Goal: Task Accomplishment & Management: Complete application form

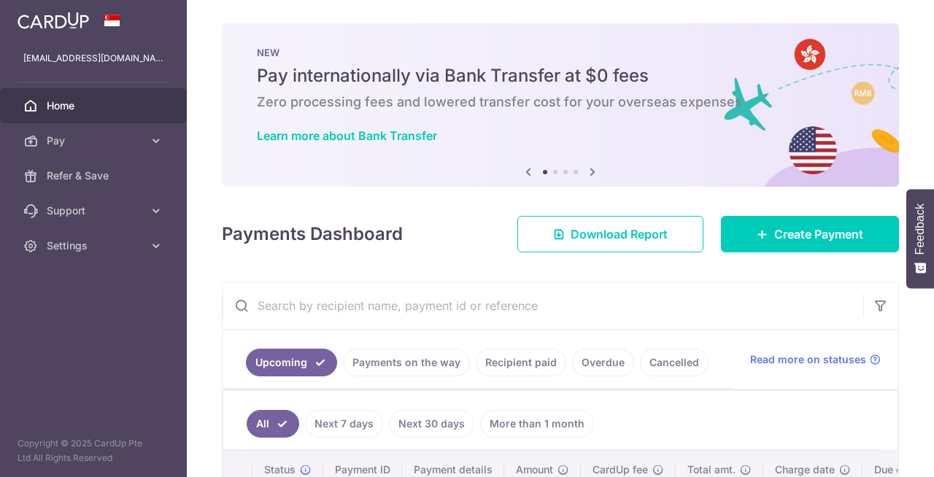
scroll to position [235, 0]
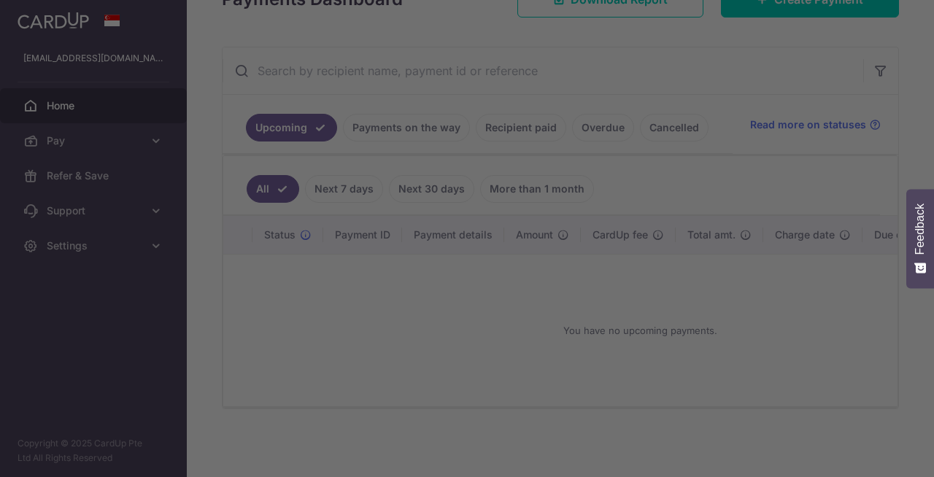
click at [531, 125] on div at bounding box center [472, 241] width 944 height 482
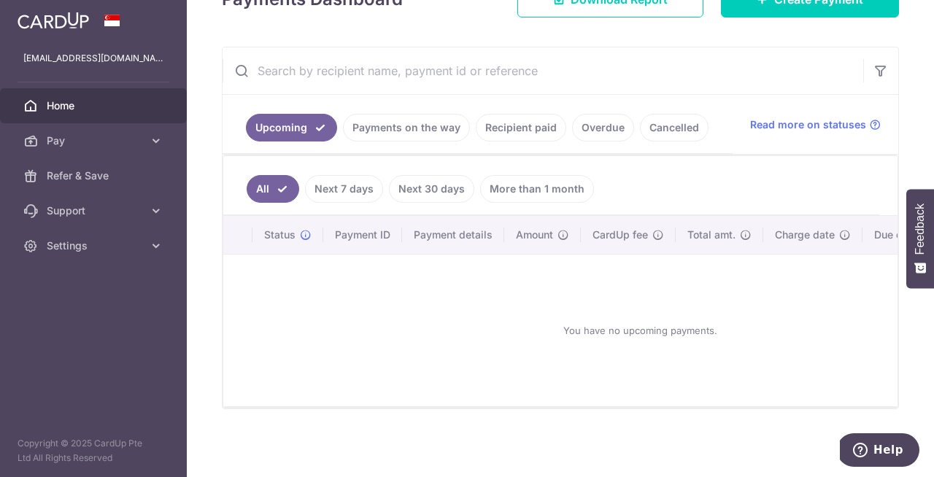
click at [520, 126] on link "Recipient paid" at bounding box center [521, 128] width 91 height 28
click at [520, 142] on link "Recipient paid" at bounding box center [521, 128] width 91 height 28
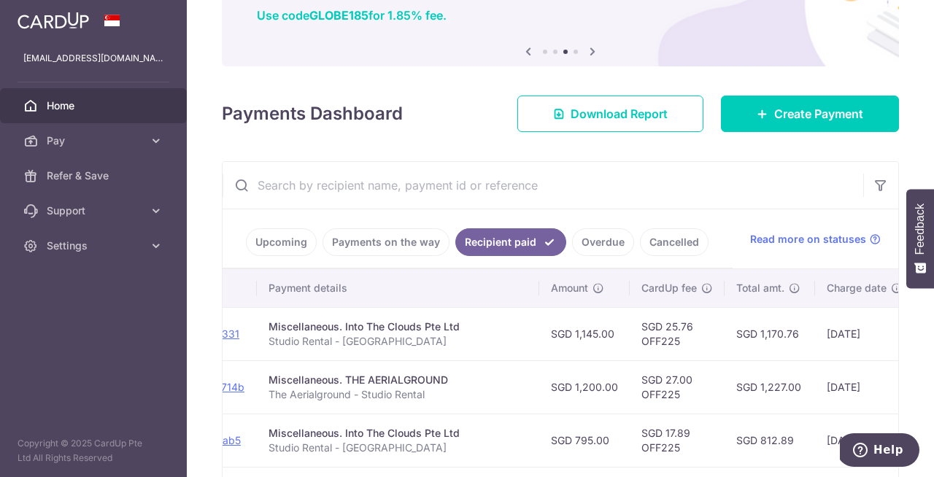
scroll to position [0, 231]
drag, startPoint x: 680, startPoint y: 343, endPoint x: 629, endPoint y: 343, distance: 50.4
click at [629, 343] on td "SGD 25.76 OFF225" at bounding box center [673, 333] width 95 height 53
copy td "OFF225"
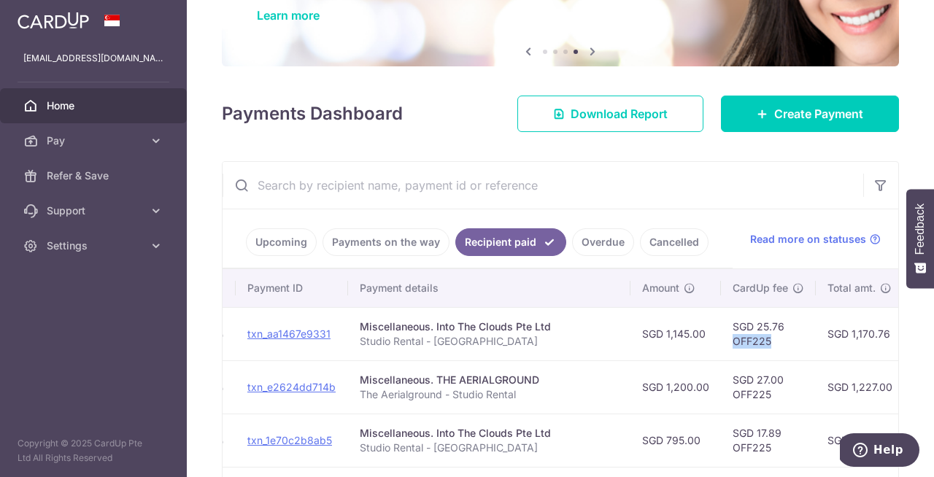
scroll to position [0, 0]
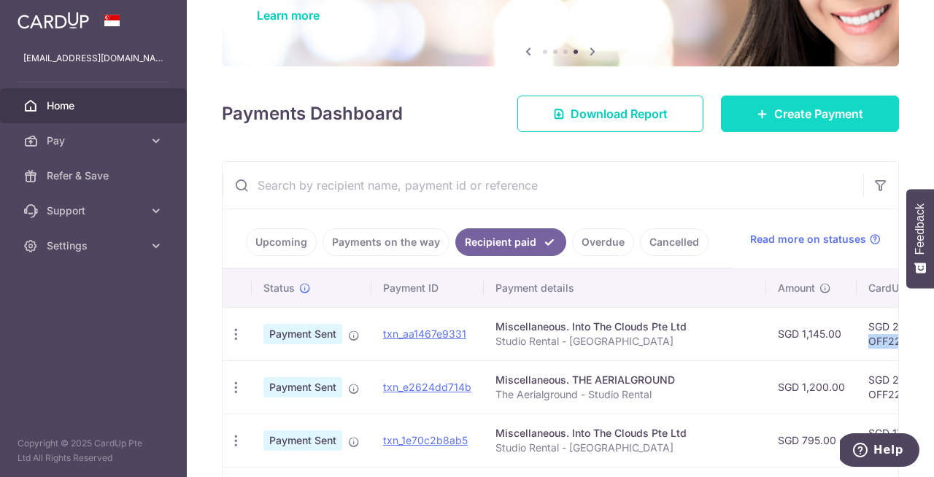
click at [790, 114] on span "Create Payment" at bounding box center [818, 114] width 89 height 18
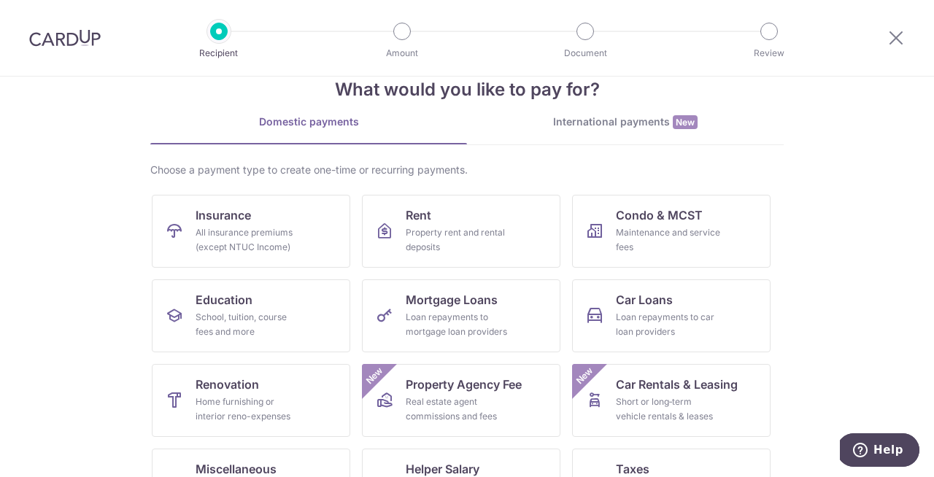
scroll to position [176, 0]
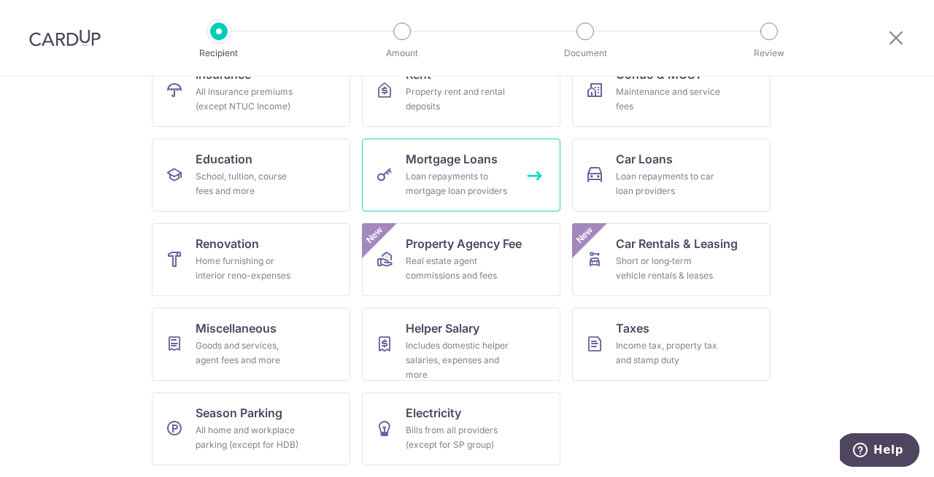
click at [489, 175] on div "Loan repayments to mortgage loan providers" at bounding box center [458, 183] width 105 height 29
click at [287, 345] on div "Goods and services, agent fees and more" at bounding box center [248, 353] width 105 height 29
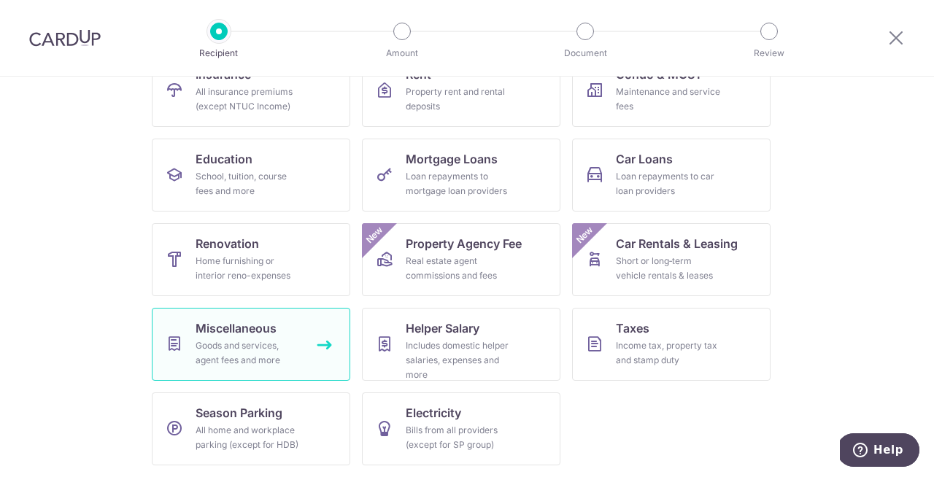
click at [324, 346] on link "Miscellaneous Goods and services, agent fees and more" at bounding box center [251, 344] width 199 height 73
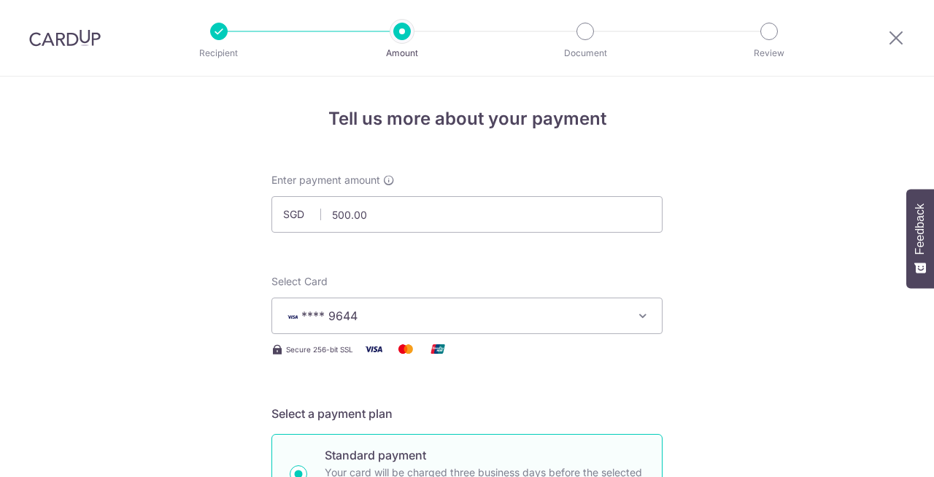
click at [416, 307] on span "**** 9644" at bounding box center [454, 316] width 340 height 18
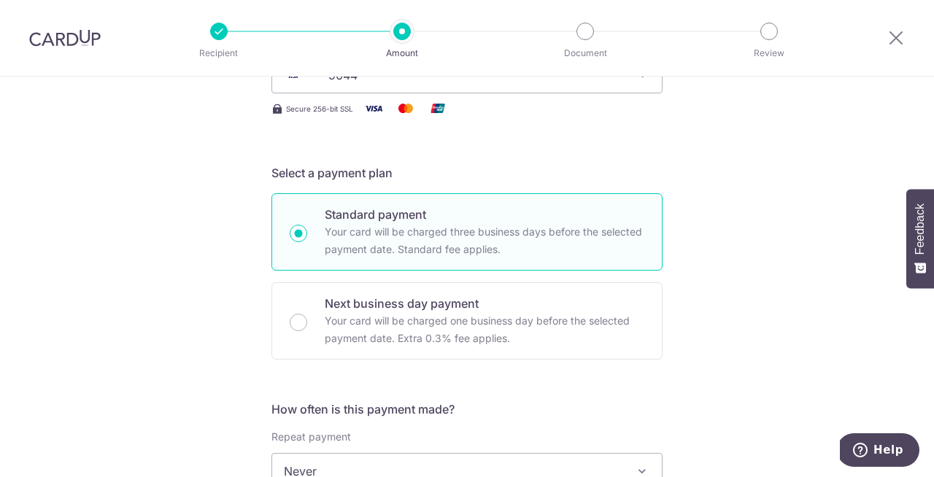
scroll to position [448, 0]
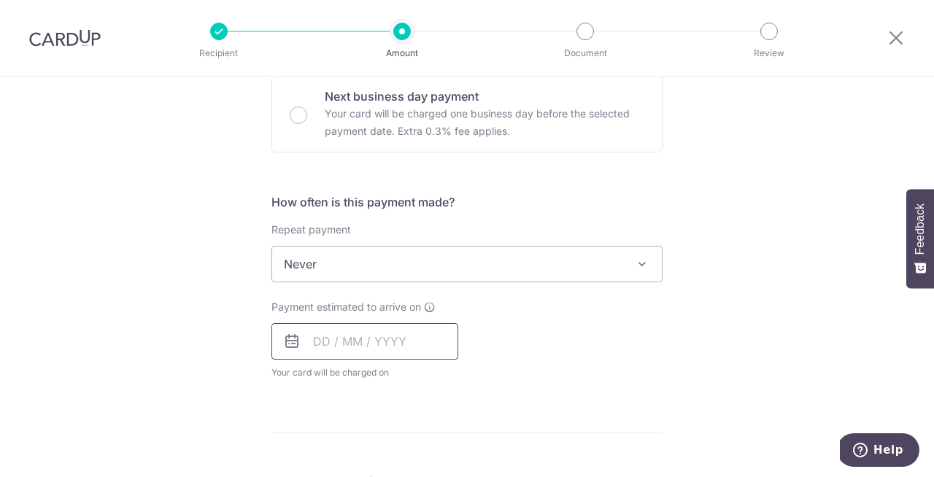
drag, startPoint x: 363, startPoint y: 345, endPoint x: 334, endPoint y: 355, distance: 30.2
click at [363, 345] on input "text" at bounding box center [365, 341] width 187 height 36
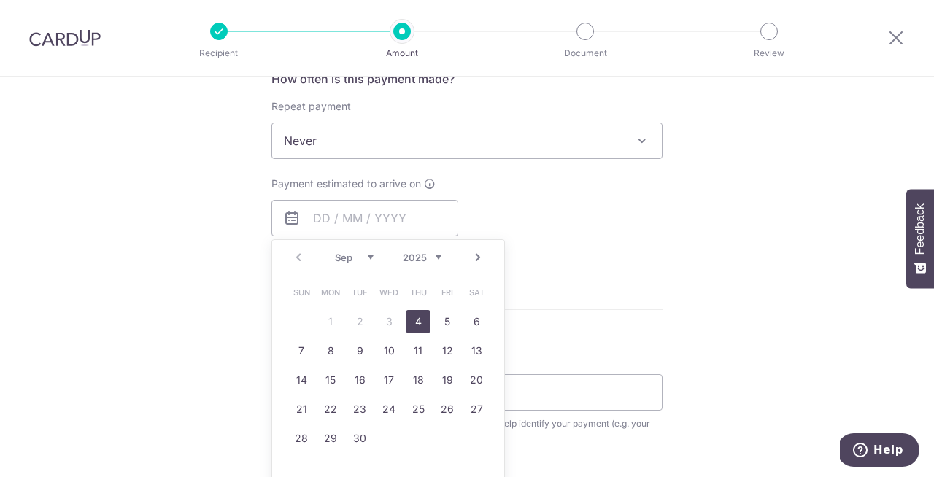
click at [417, 324] on link "4" at bounding box center [418, 321] width 23 height 23
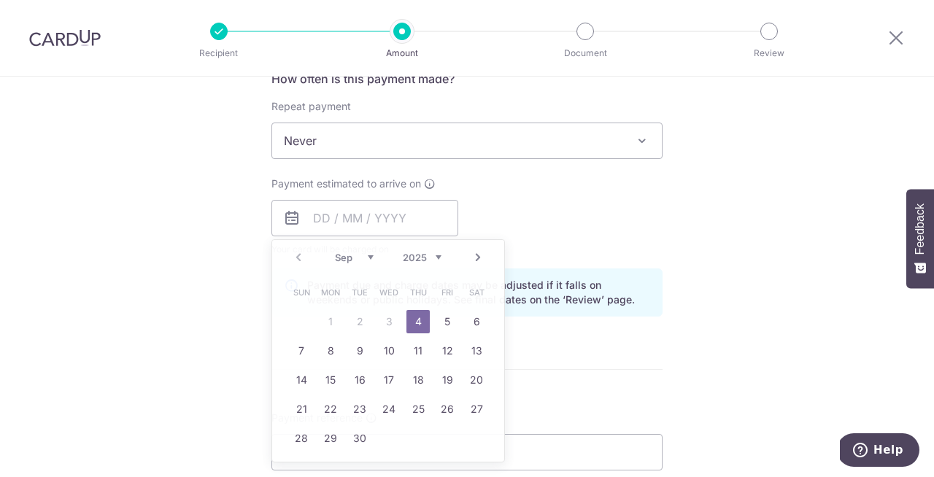
type input "04/09/2025"
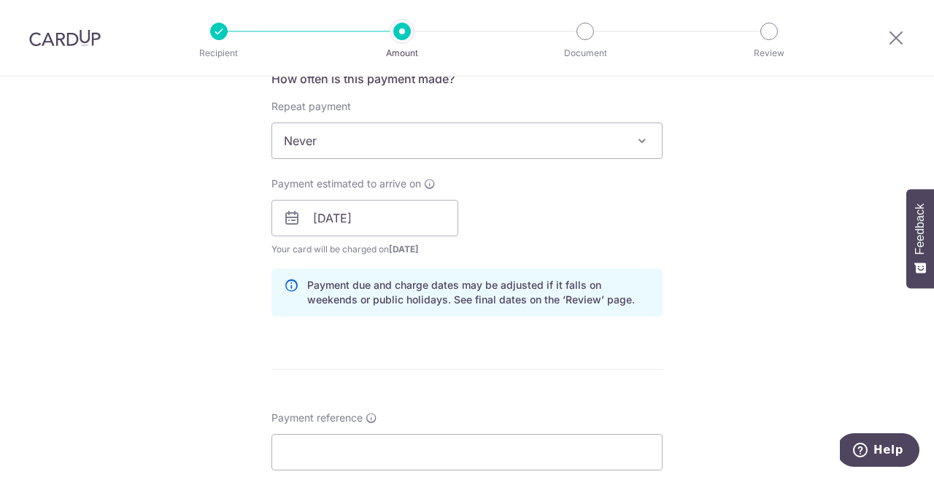
click at [758, 281] on div "Tell us more about your payment Enter payment amount SGD 500.00 500.00 Select C…" at bounding box center [467, 195] width 934 height 1380
click at [415, 439] on input "Payment reference" at bounding box center [467, 452] width 391 height 36
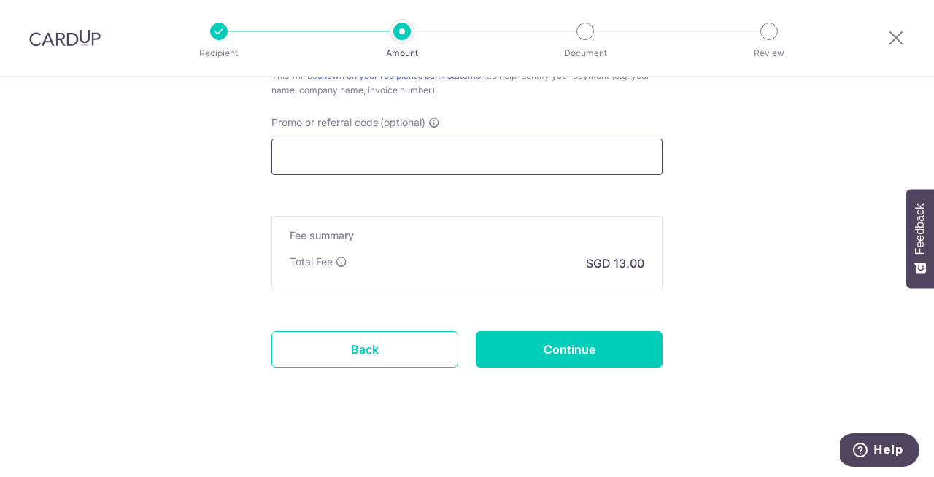
click at [443, 163] on input "Promo or referral code (optional)" at bounding box center [467, 157] width 391 height 36
click at [378, 162] on input "Promo or referral code (optional)" at bounding box center [467, 157] width 391 height 36
paste input "OFF225"
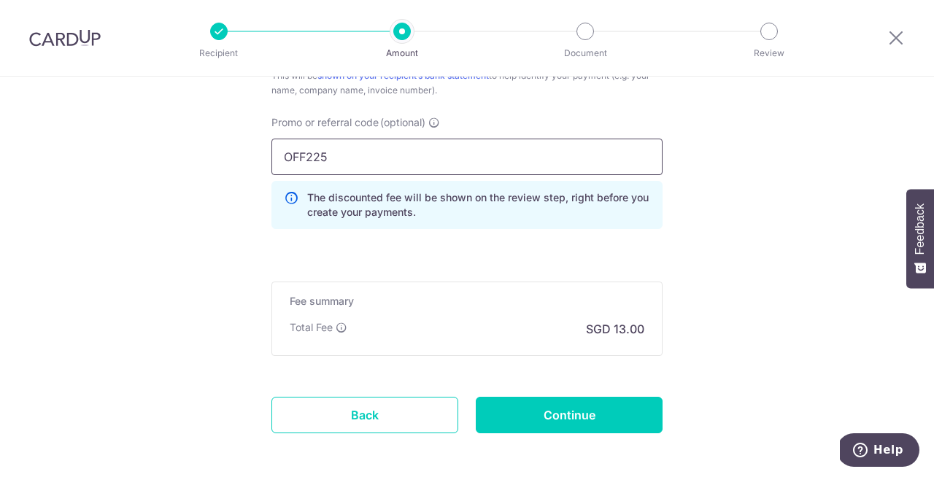
type input "OFF225"
click at [396, 63] on input "Payment reference" at bounding box center [467, 44] width 391 height 36
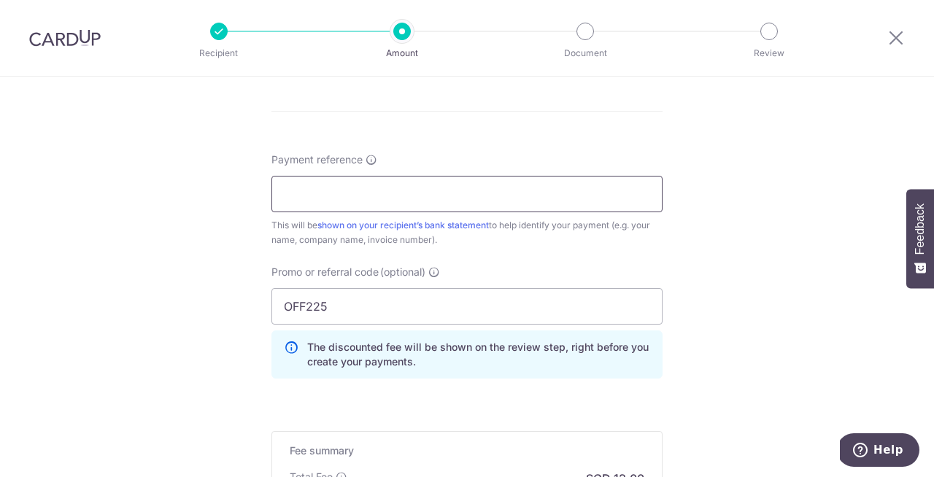
type input "The Aerialground - Studio Rental"
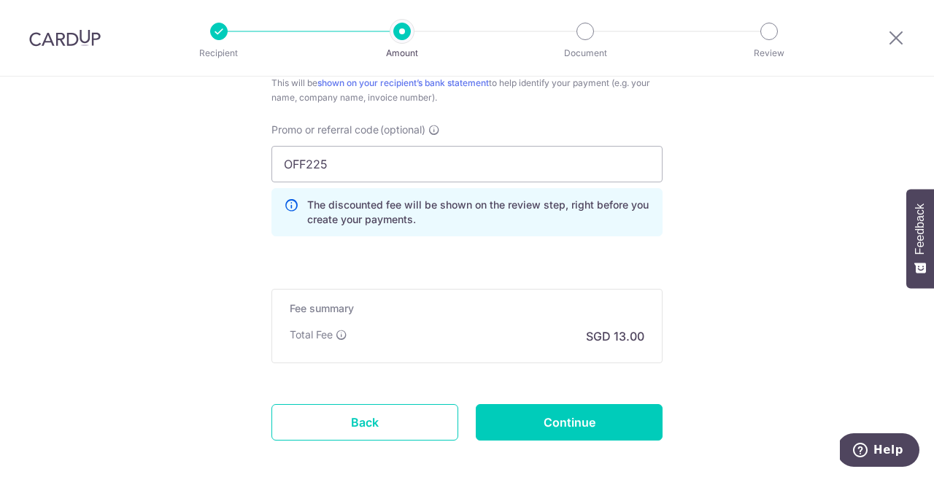
scroll to position [1002, 0]
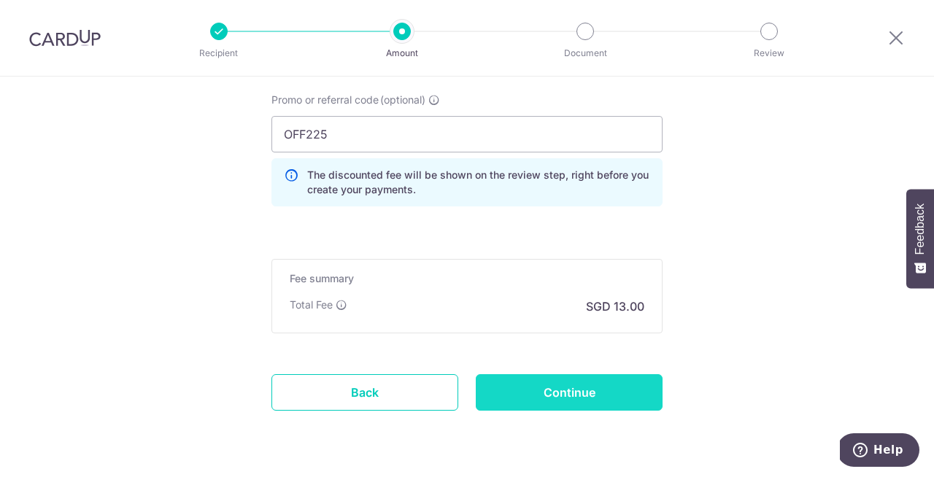
click at [580, 386] on input "Continue" at bounding box center [569, 392] width 187 height 36
type input "Create Schedule"
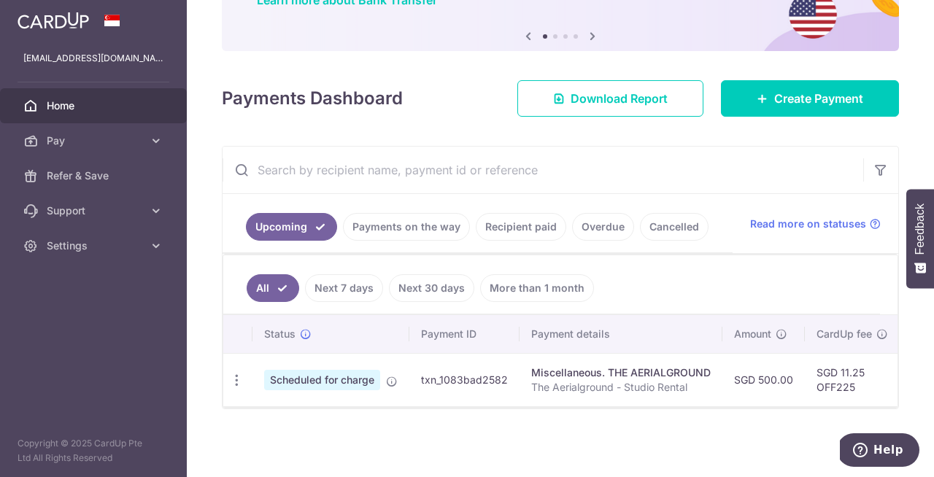
scroll to position [88, 0]
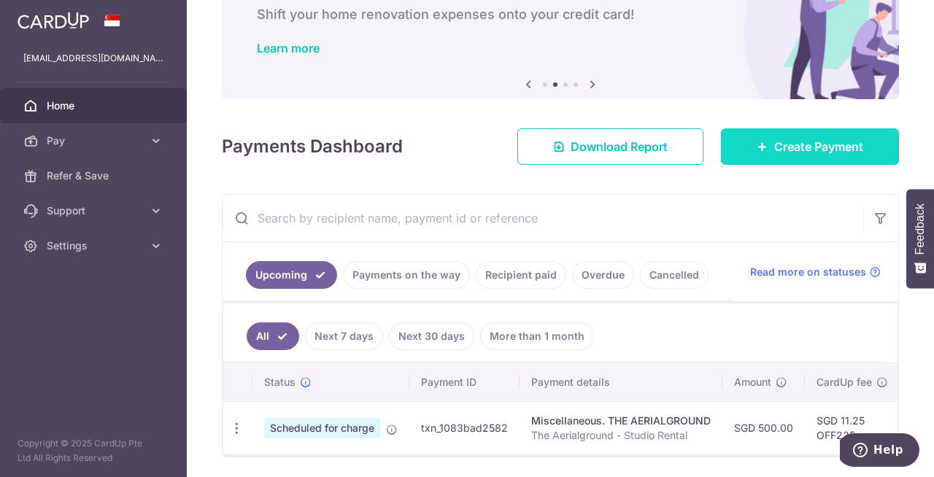
click at [816, 145] on span "Create Payment" at bounding box center [818, 147] width 89 height 18
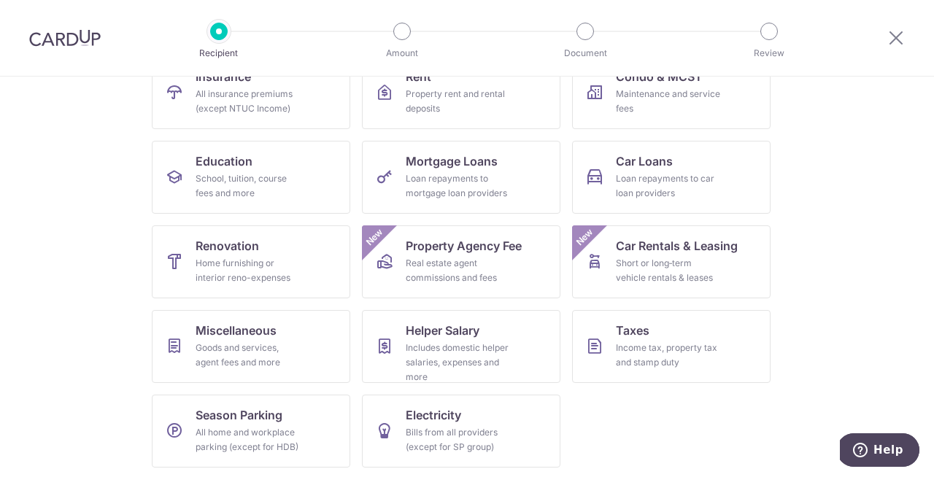
scroll to position [174, 0]
click at [277, 339] on link "Miscellaneous Goods and services, agent fees and more" at bounding box center [251, 345] width 199 height 73
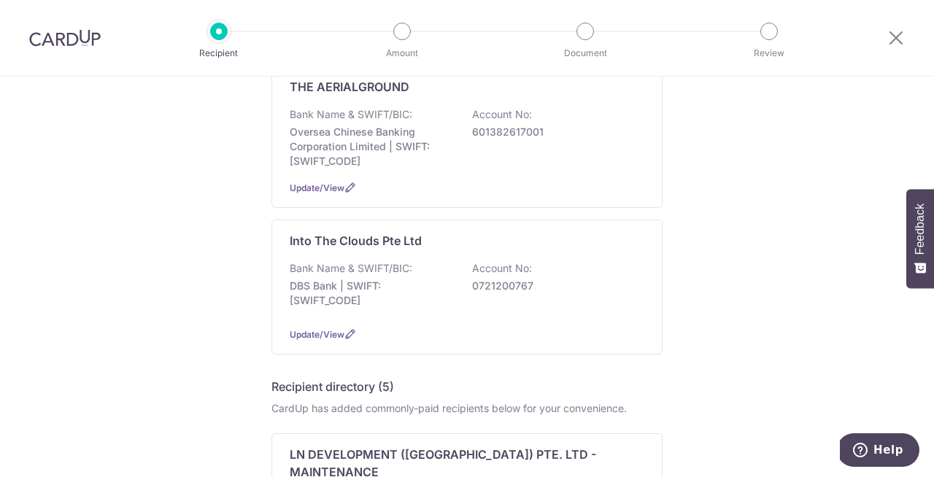
scroll to position [258, 0]
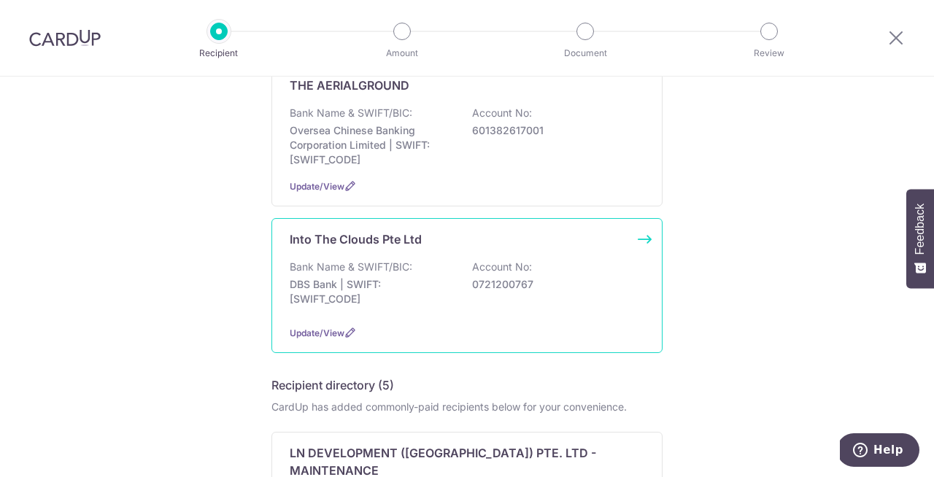
click at [326, 261] on div "Bank Name & SWIFT/BIC: DBS Bank | SWIFT: DBSSSGSGXXX Account No: 0721200767" at bounding box center [467, 287] width 355 height 54
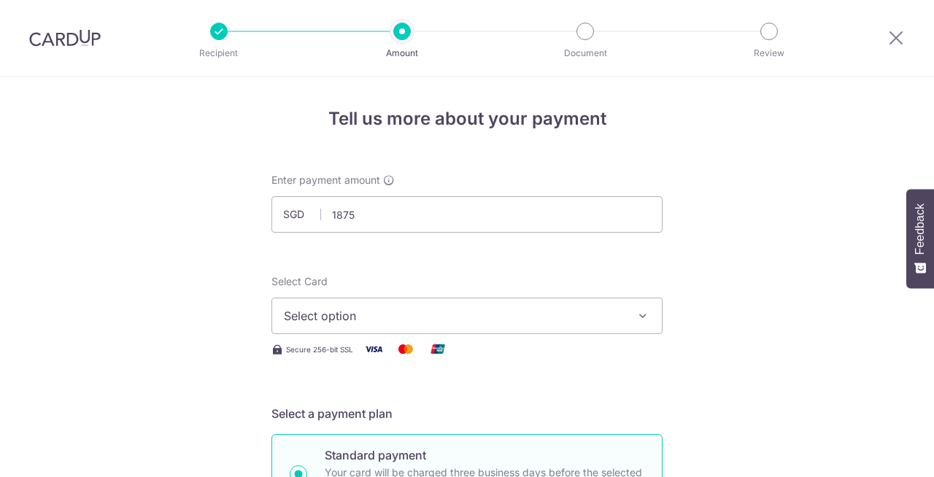
type input "1,875.00"
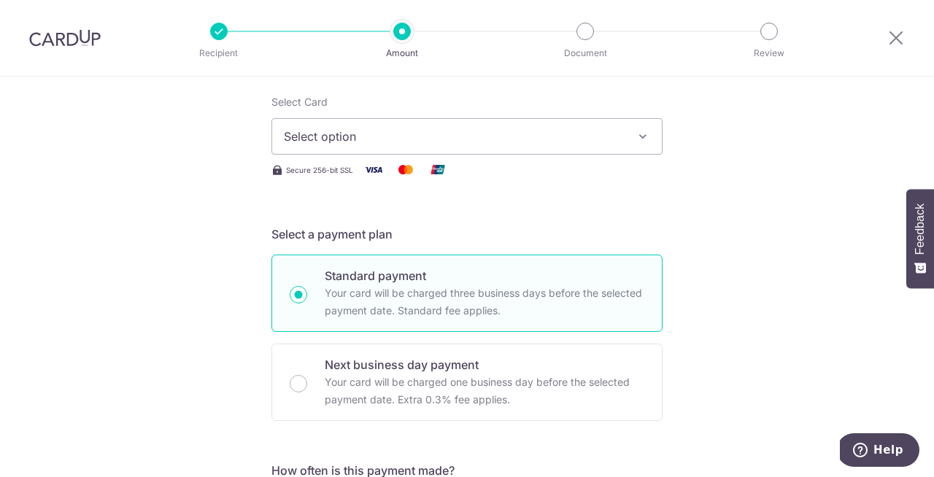
scroll to position [212, 0]
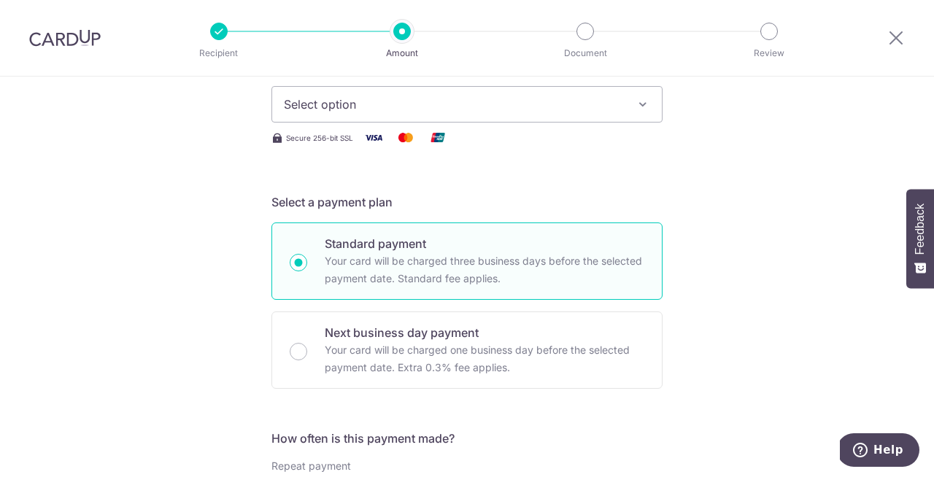
click at [565, 109] on span "Select option" at bounding box center [454, 105] width 340 height 18
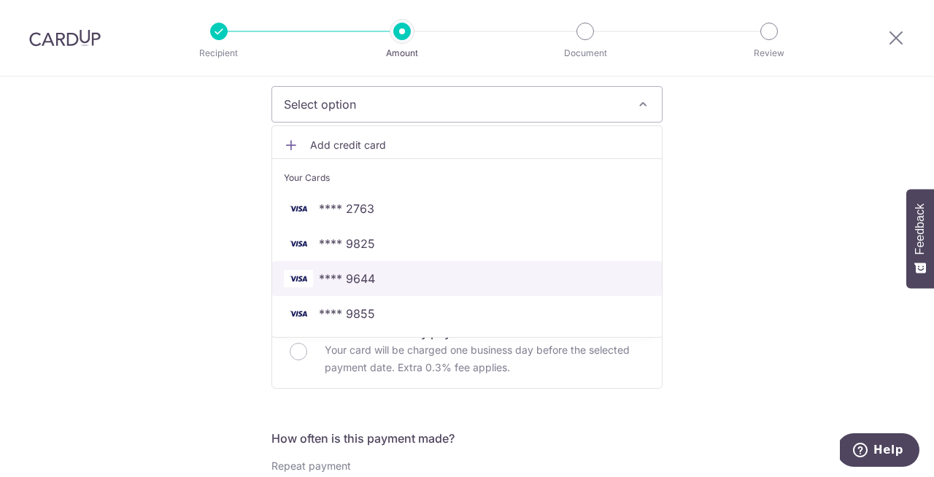
click at [369, 281] on span "**** 9644" at bounding box center [347, 279] width 56 height 18
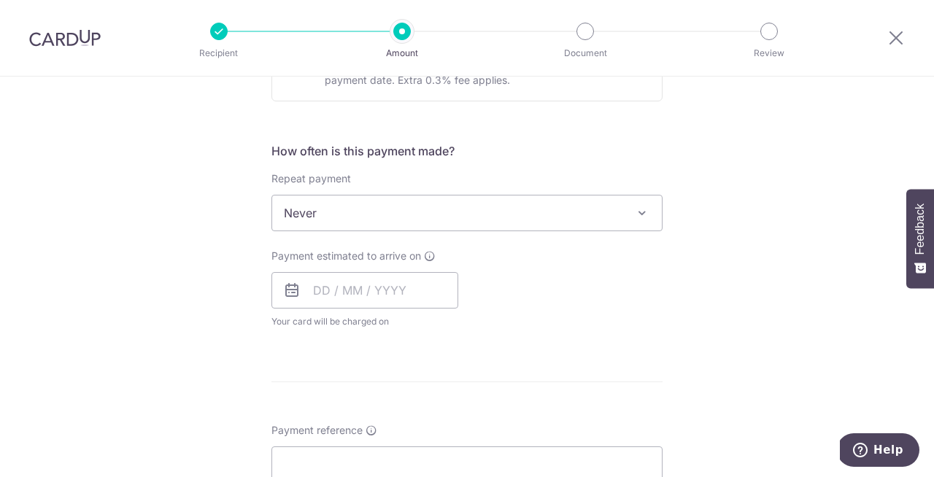
scroll to position [508, 0]
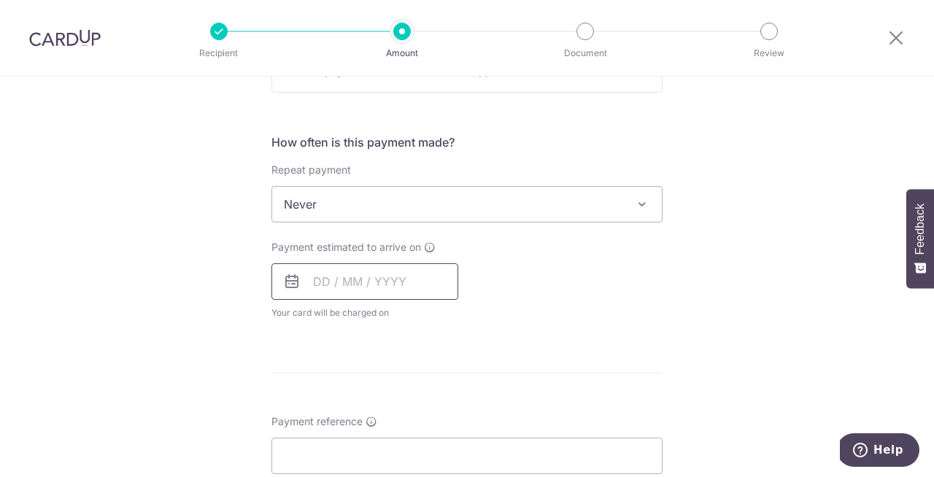
click at [387, 276] on input "text" at bounding box center [365, 281] width 187 height 36
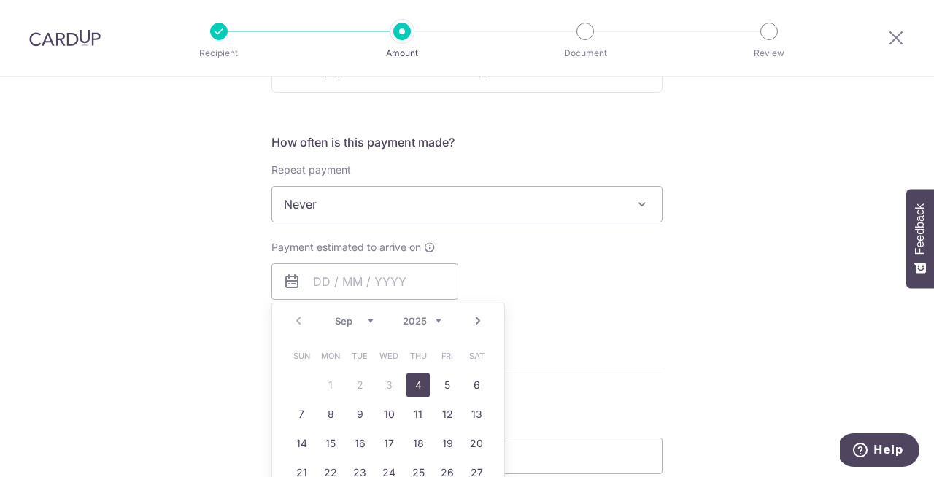
click at [315, 331] on div "Prev Next Sep Oct Nov Dec 2025 2026 2027 2028 2029 2030 2031 2032 2033 2034 2035" at bounding box center [388, 321] width 232 height 35
click at [418, 382] on link "4" at bounding box center [418, 385] width 23 height 23
type input "[DATE]"
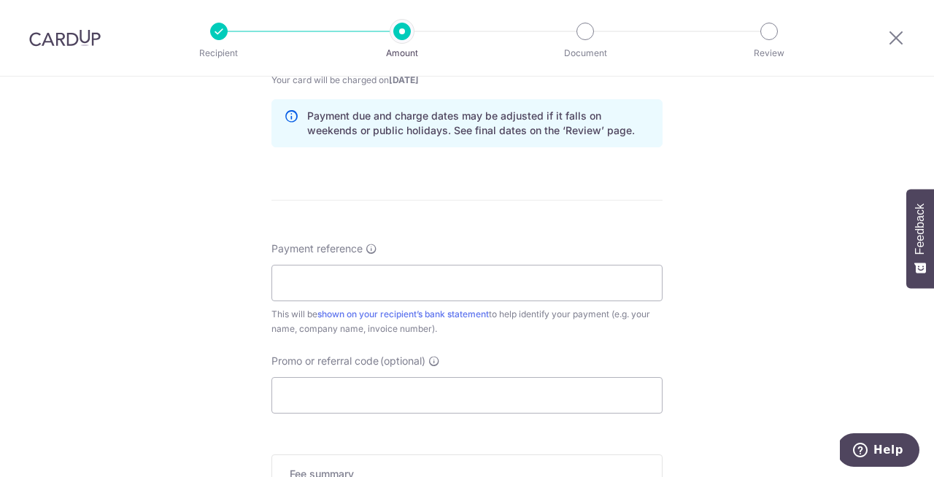
scroll to position [751, 0]
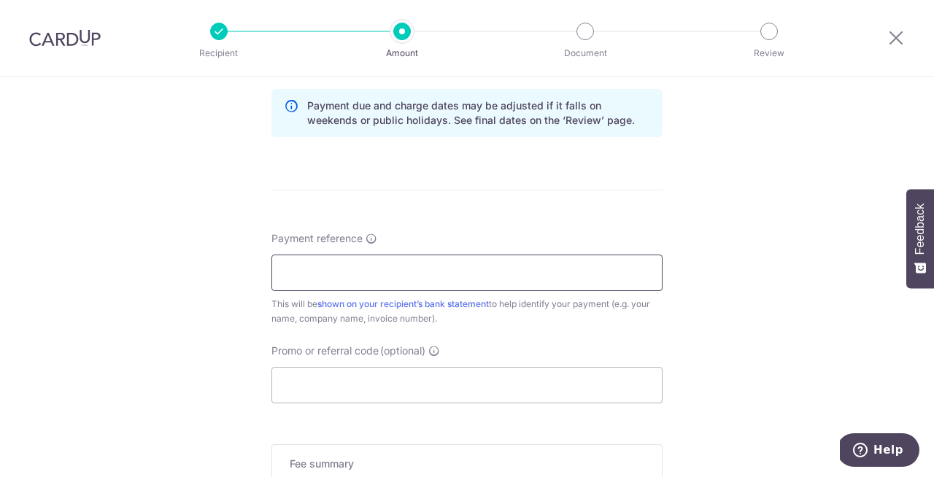
click at [492, 266] on input "Payment reference" at bounding box center [467, 273] width 391 height 36
type input "Studio Rental - [GEOGRAPHIC_DATA]"
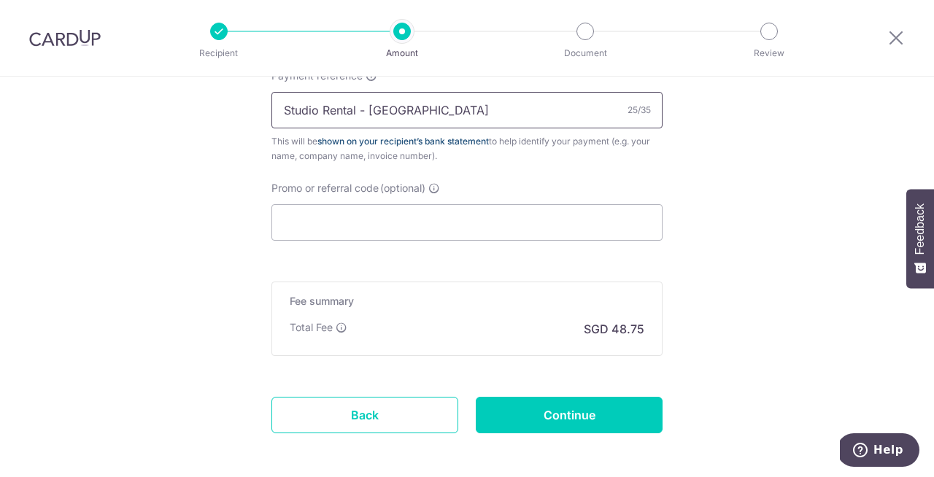
scroll to position [917, 0]
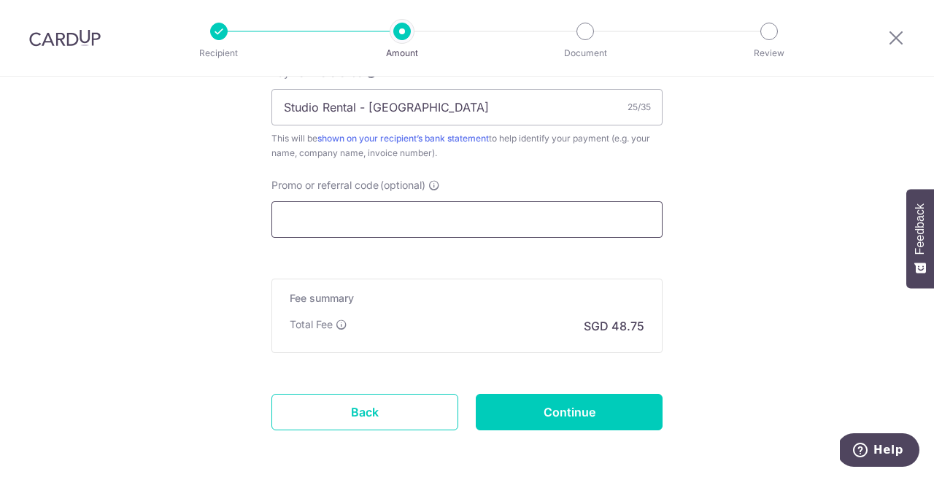
click at [447, 211] on input "Promo or referral code (optional)" at bounding box center [467, 219] width 391 height 36
paste input "OFF225"
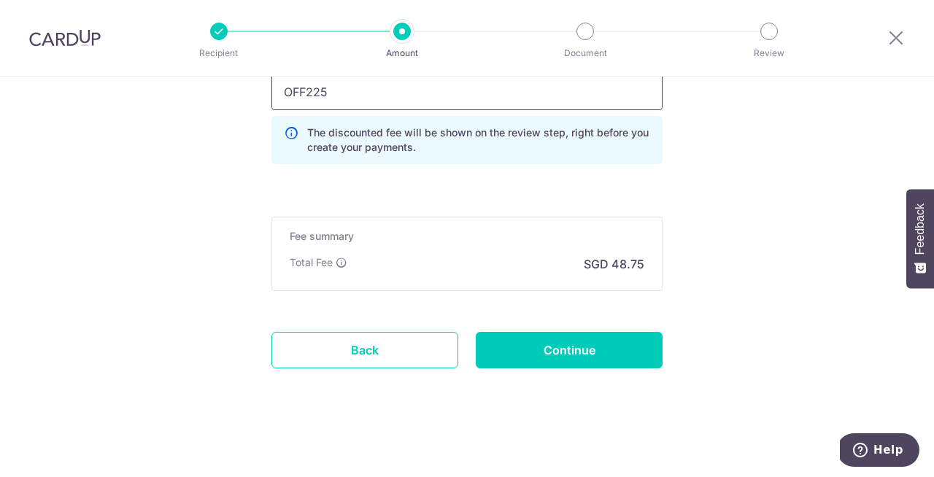
scroll to position [1045, 0]
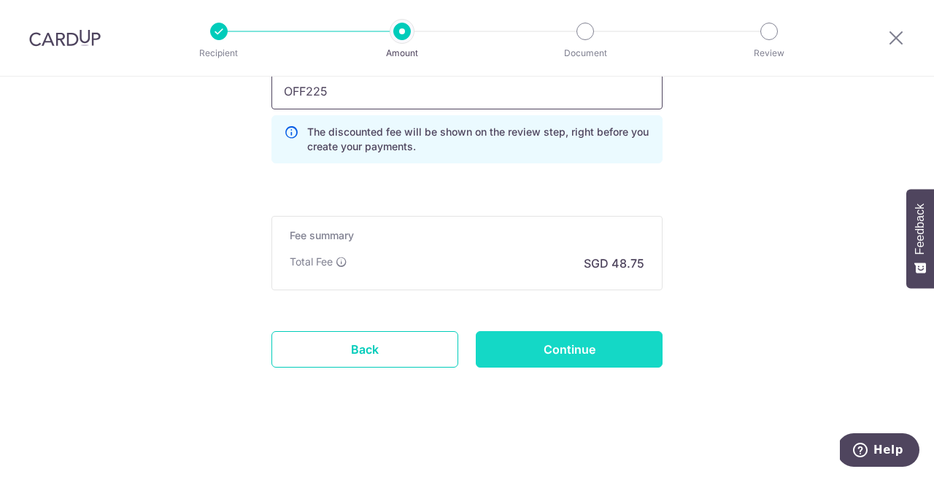
type input "OFF225"
click at [588, 348] on input "Continue" at bounding box center [569, 349] width 187 height 36
type input "Create Schedule"
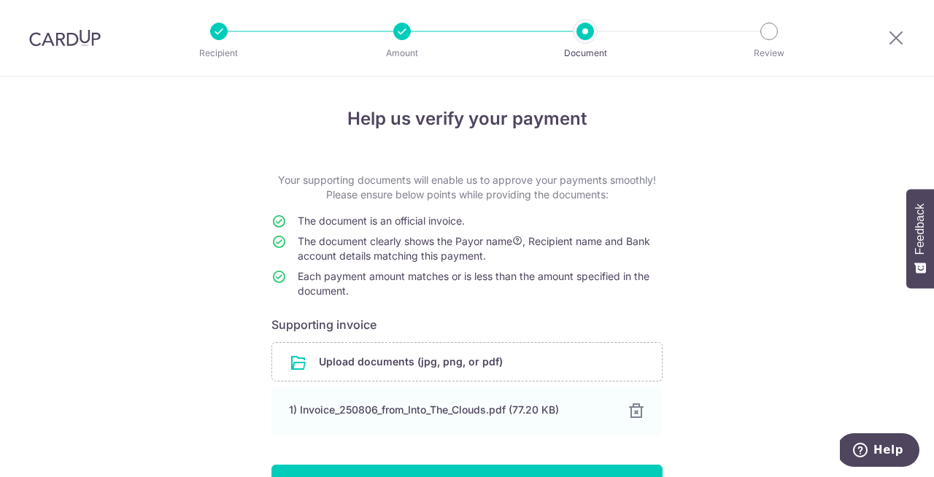
scroll to position [93, 0]
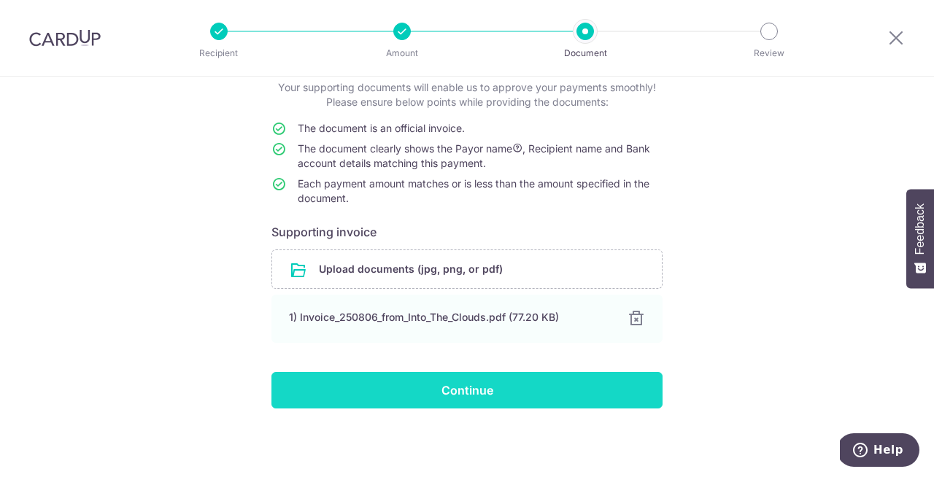
click at [493, 389] on input "Continue" at bounding box center [467, 390] width 391 height 36
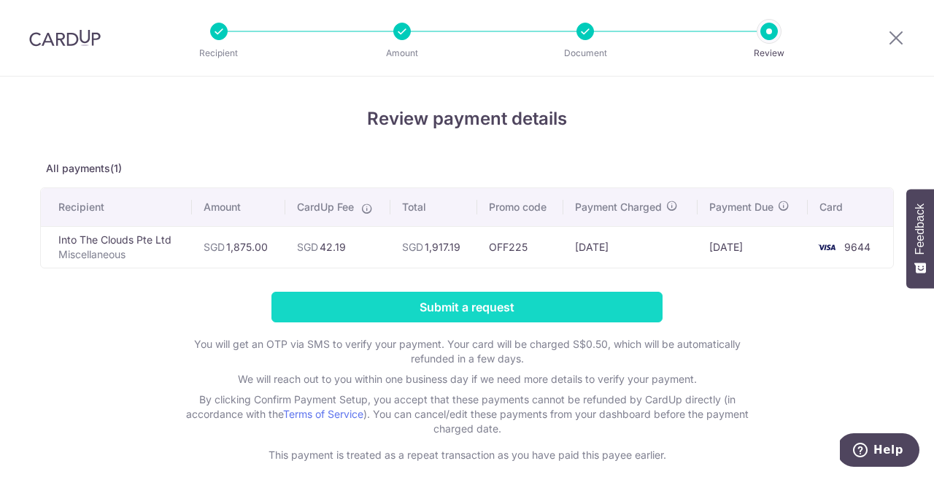
click at [490, 310] on input "Submit a request" at bounding box center [467, 307] width 391 height 31
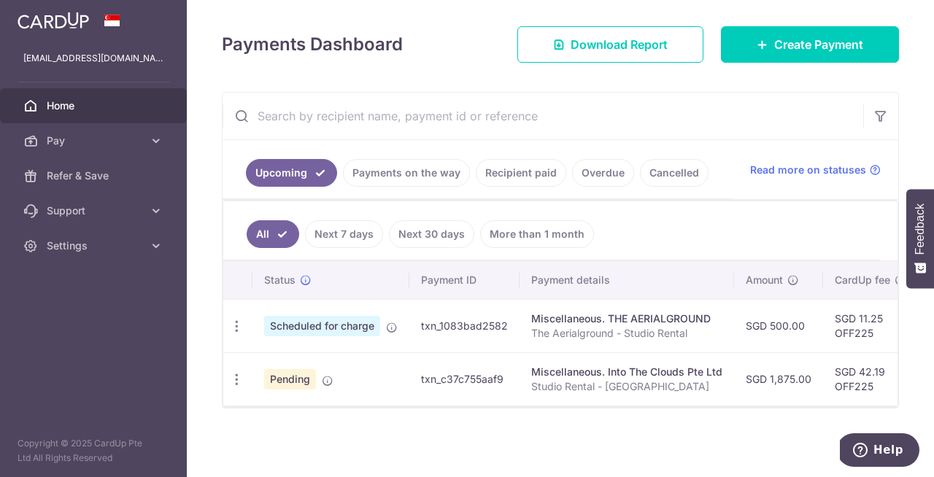
scroll to position [189, 0]
